Goal: Use online tool/utility: Utilize a website feature to perform a specific function

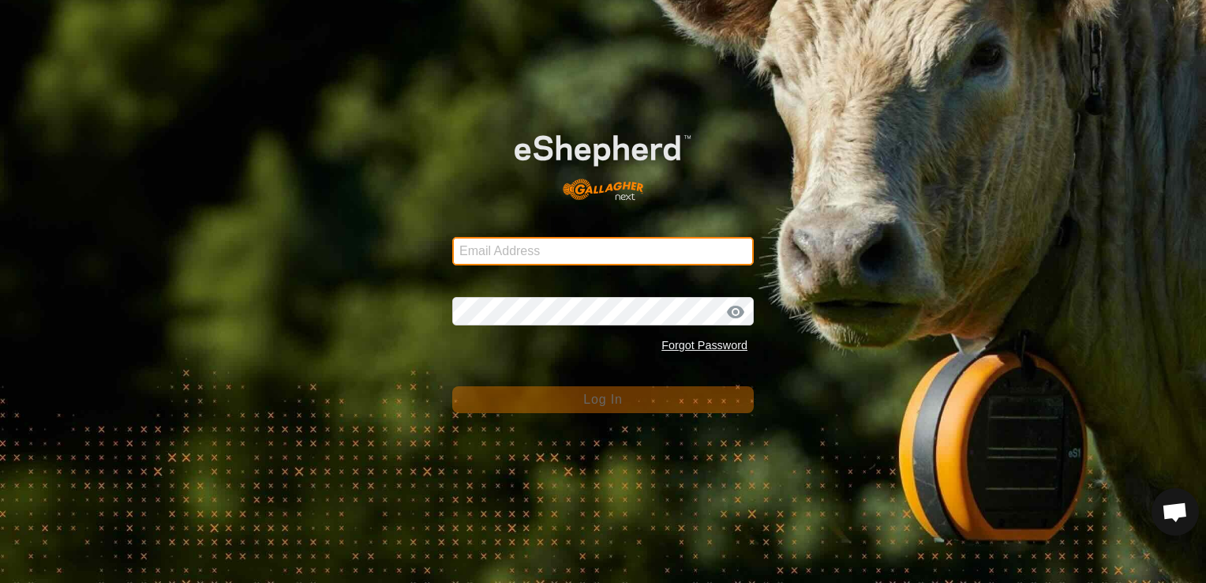
type input "[EMAIL_ADDRESS][US_STATE][DOMAIN_NAME]"
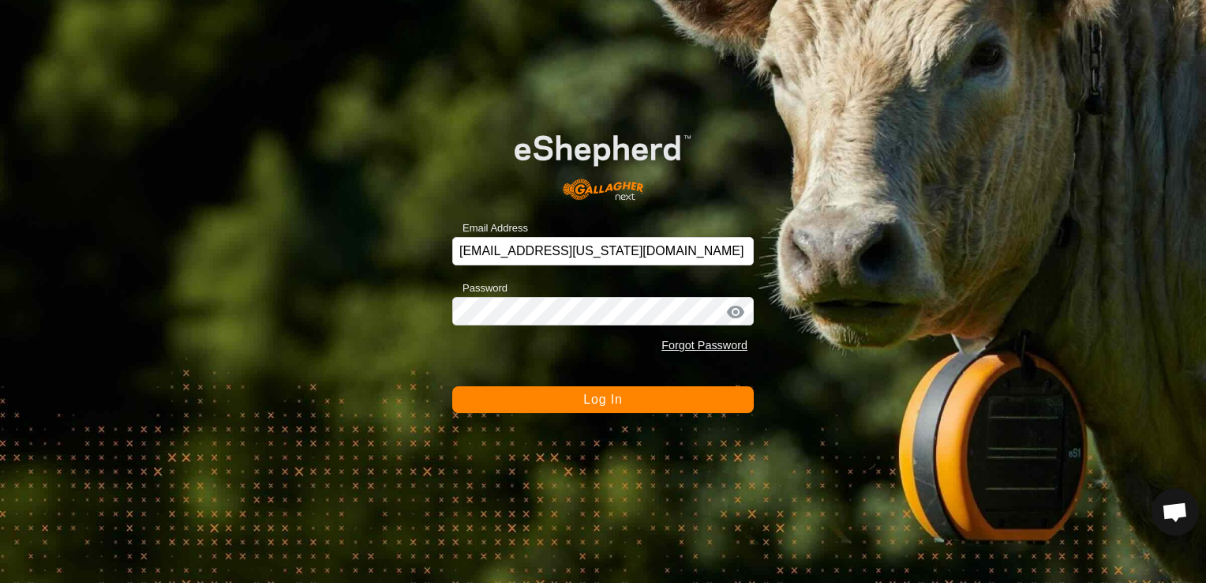
click at [620, 398] on span "Log In" at bounding box center [602, 398] width 39 height 13
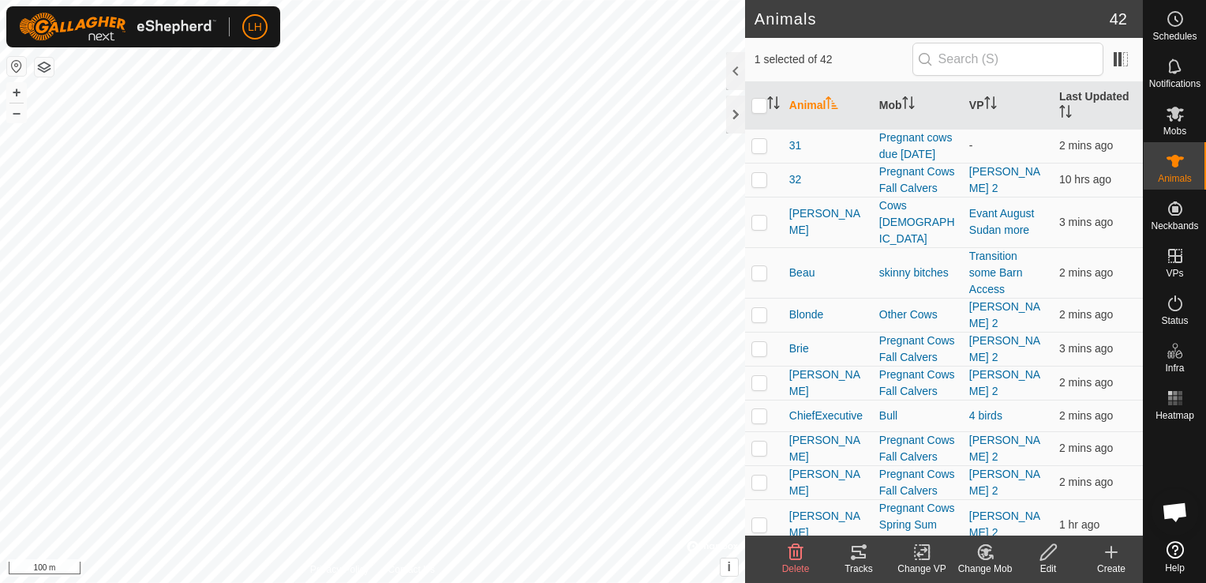
click at [862, 563] on div "Tracks" at bounding box center [858, 568] width 63 height 14
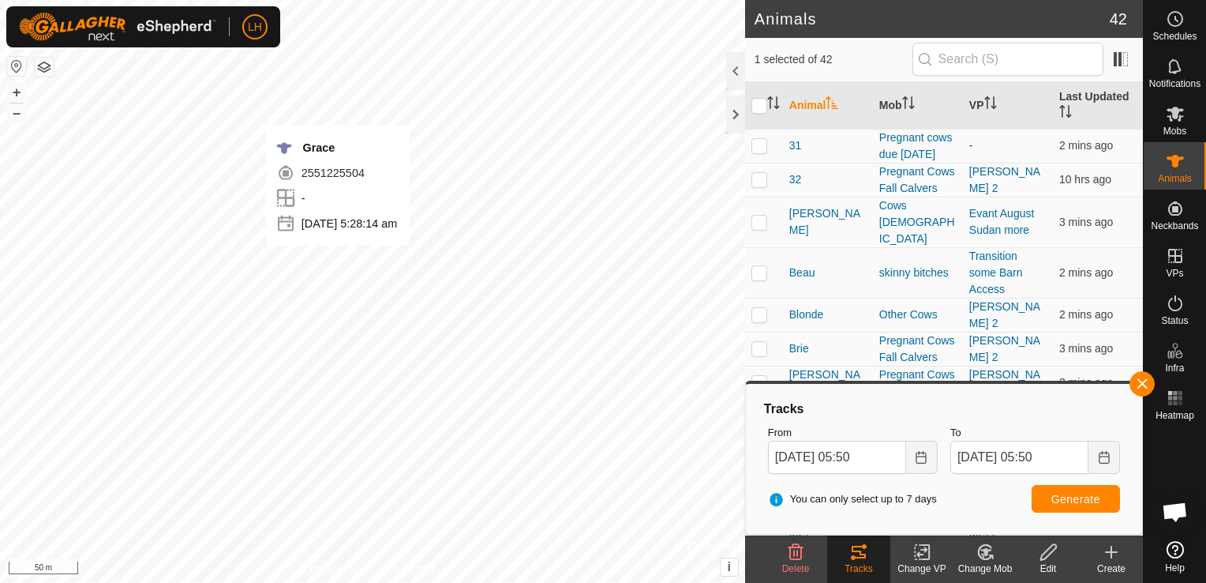
checkbox input "true"
checkbox input "false"
click at [1069, 497] on span "Generate" at bounding box center [1075, 499] width 49 height 13
